Goal: Navigation & Orientation: Go to known website

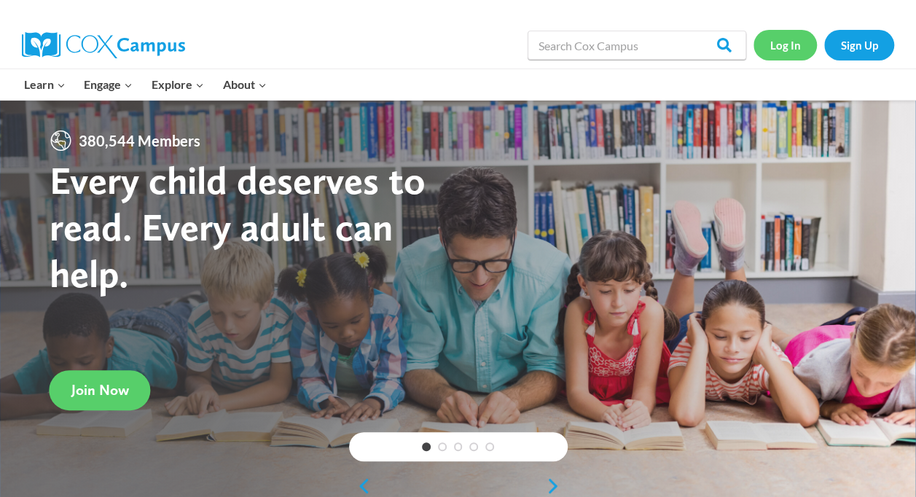
click at [799, 42] on link "Log In" at bounding box center [784, 45] width 63 height 30
click at [797, 47] on link "Log In" at bounding box center [784, 45] width 63 height 30
